Goal: Transaction & Acquisition: Purchase product/service

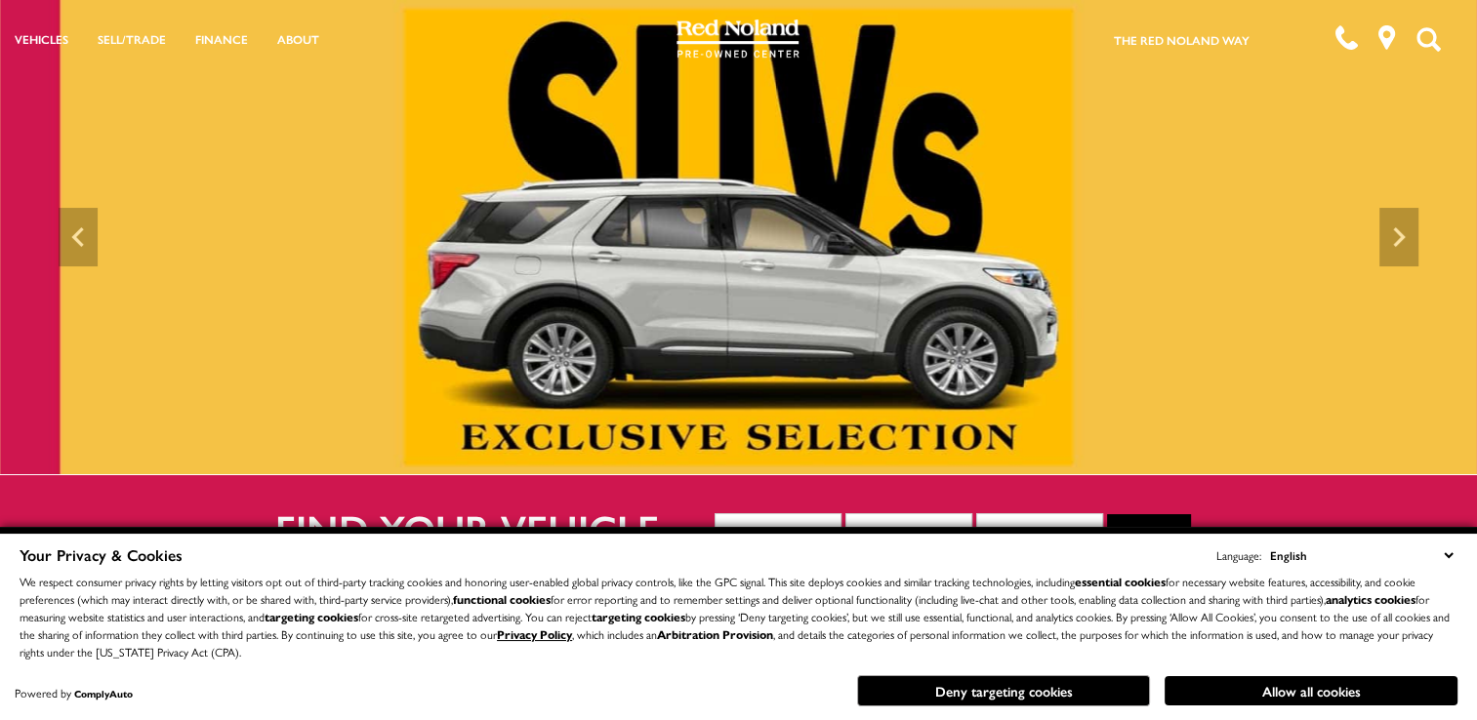
click at [1449, 556] on select "English Spanish / Español English / [GEOGRAPHIC_DATA] Korean / 한국어 Vietnamese /…" at bounding box center [1361, 555] width 192 height 21
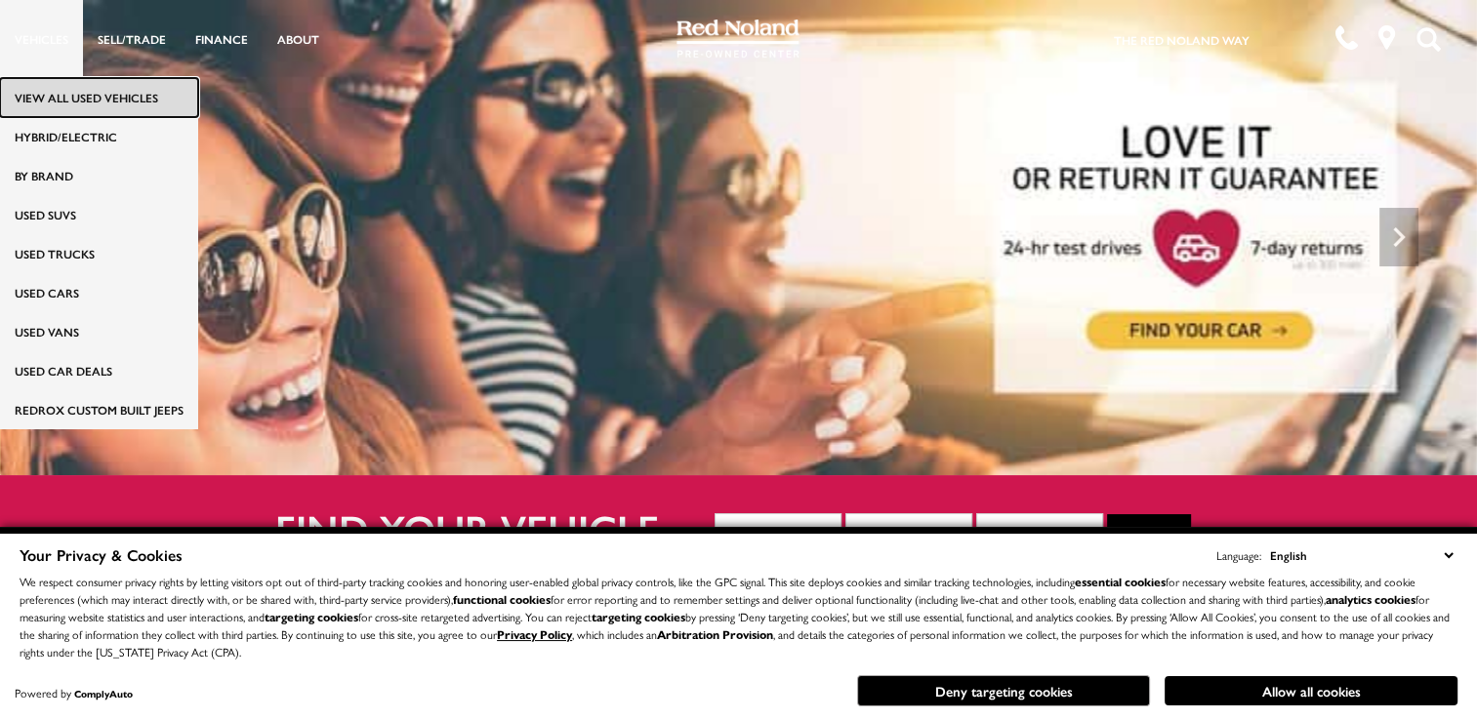
click at [71, 95] on link "View All Used Vehicles" at bounding box center [99, 97] width 198 height 39
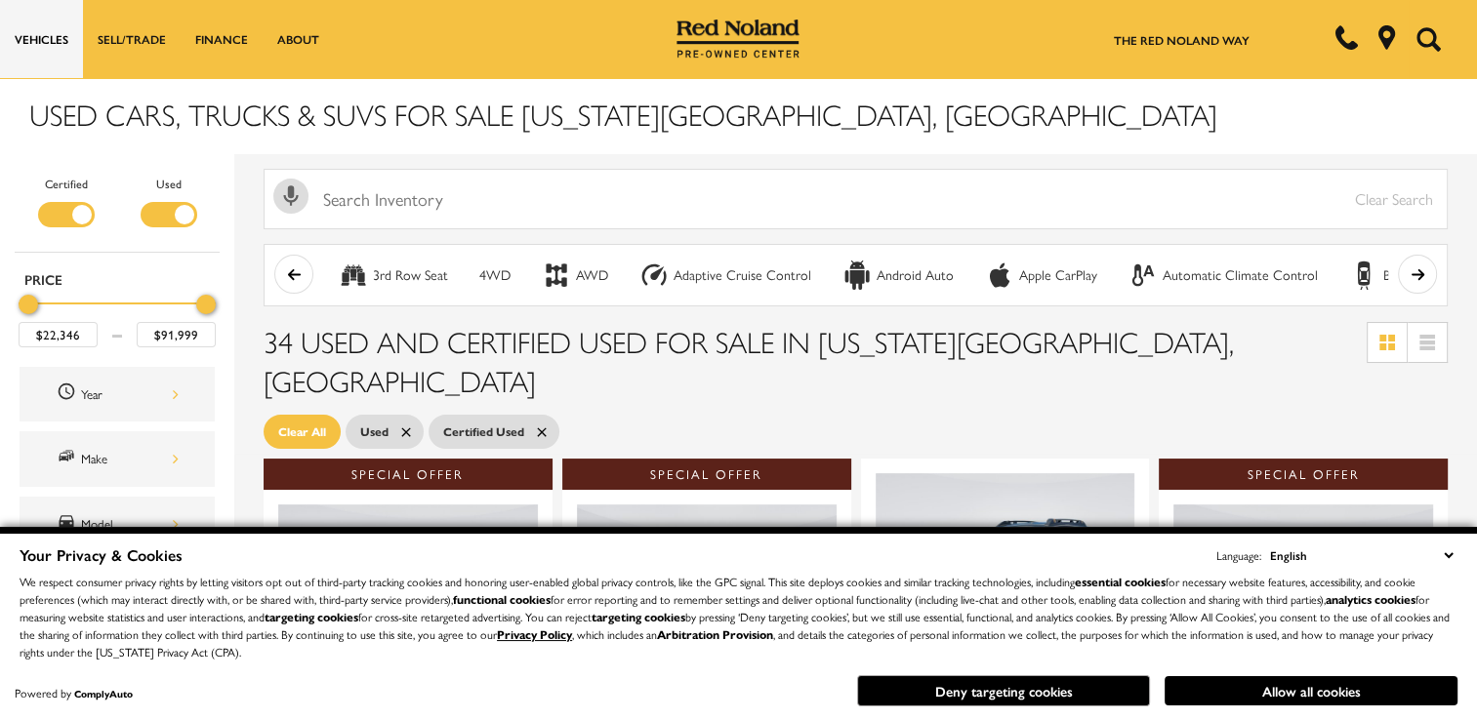
click at [1448, 555] on select "English Spanish / Español English / [GEOGRAPHIC_DATA] Korean / 한국어 Vietnamese /…" at bounding box center [1361, 555] width 192 height 21
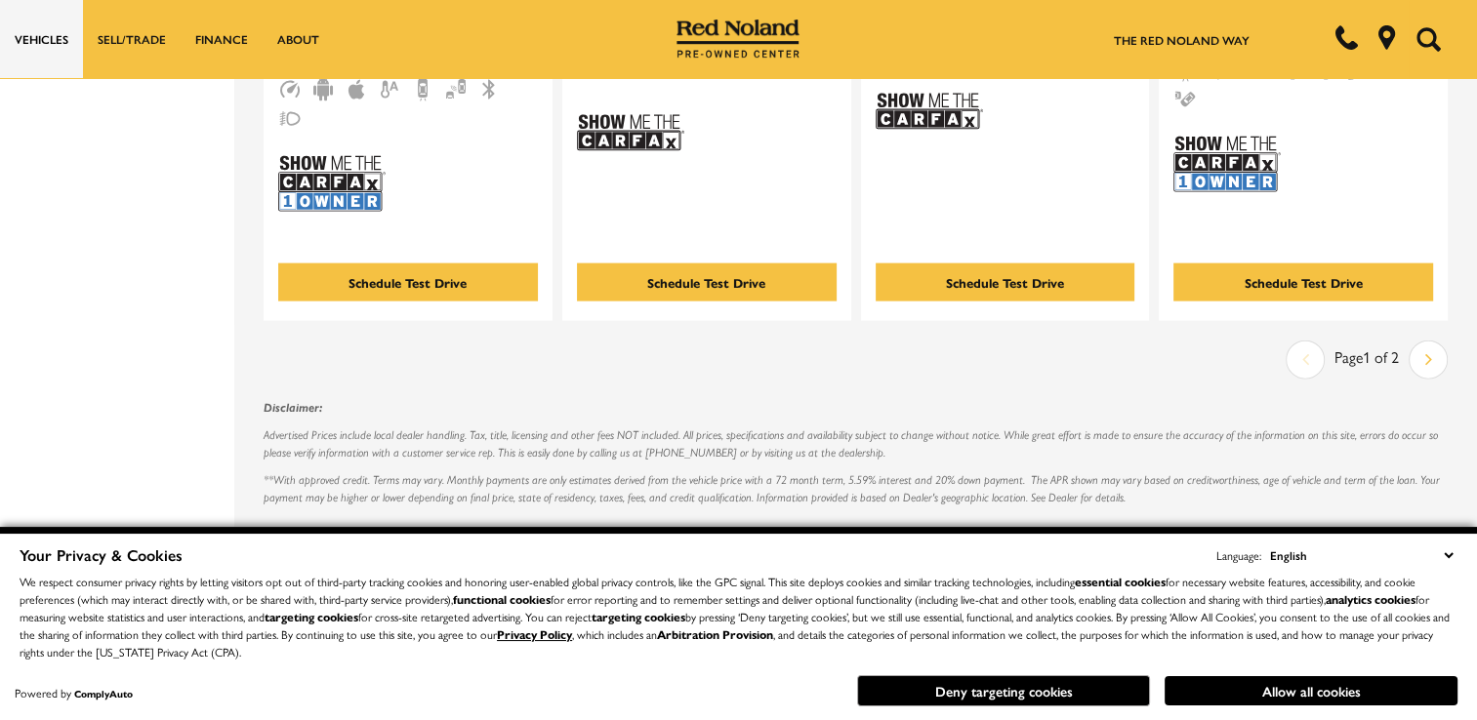
scroll to position [4198, 0]
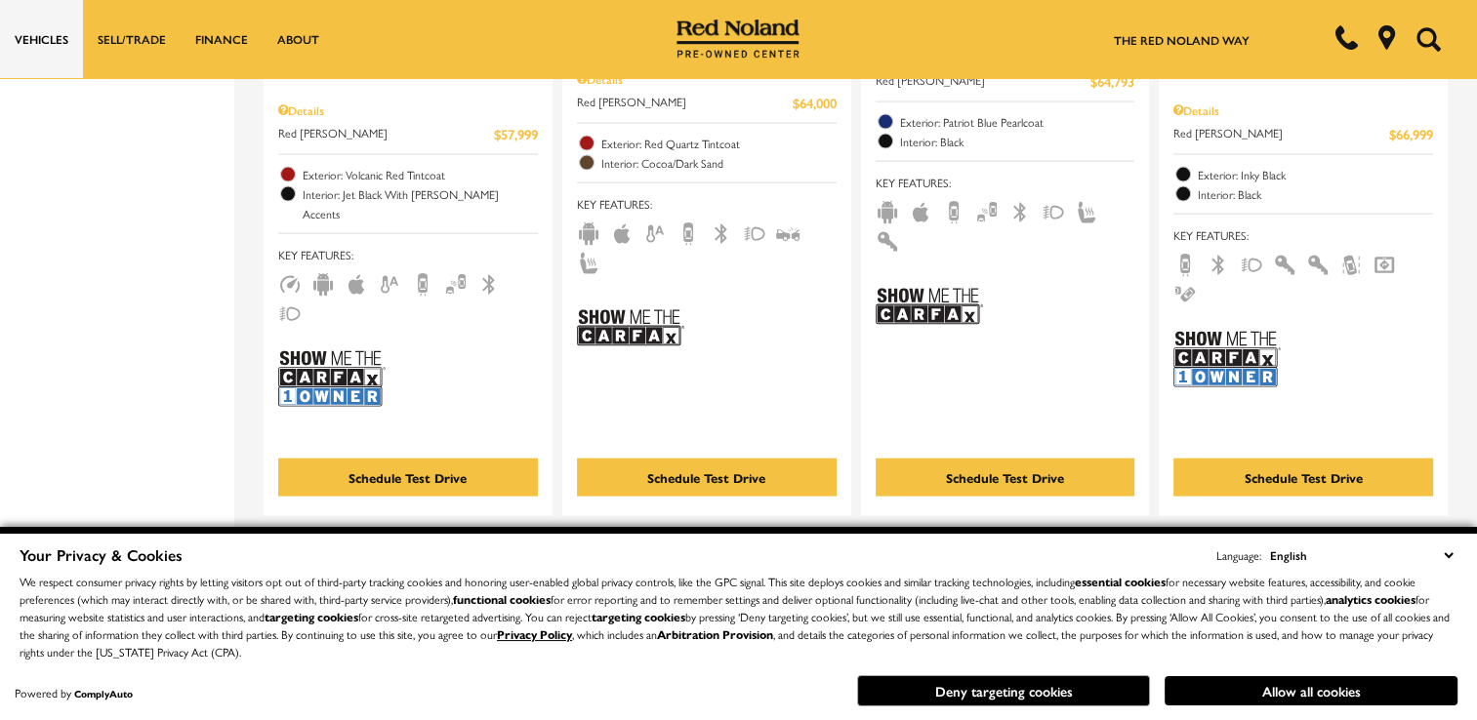
click at [1432, 539] on icon "next page" at bounding box center [1428, 554] width 7 height 31
